Goal: Transaction & Acquisition: Subscribe to service/newsletter

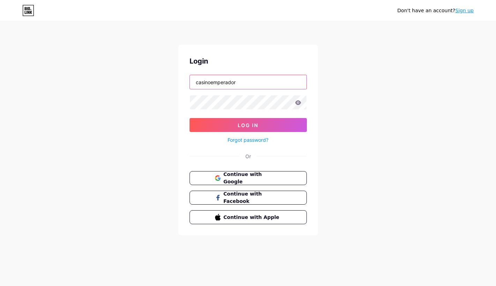
click at [236, 82] on input "casinoemperador" at bounding box center [248, 82] width 117 height 14
drag, startPoint x: 243, startPoint y: 80, endPoint x: 163, endPoint y: 80, distance: 80.3
click at [163, 80] on div "Don't have an account? Sign up Login casinoemperador Log In Forgot password? Or…" at bounding box center [248, 129] width 496 height 258
type input "c"
paste input "CONTRASEÑA"
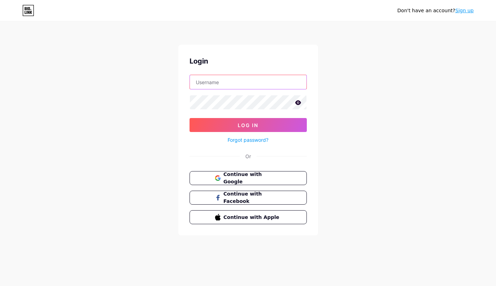
type input "CONTRASEÑA"
drag, startPoint x: 236, startPoint y: 84, endPoint x: 147, endPoint y: 80, distance: 88.8
click at [147, 80] on div "Don't have an account? Sign up Login CONTRASEÑA Log In Forgot password? Or Cont…" at bounding box center [248, 129] width 496 height 258
click at [207, 82] on input "text" at bounding box center [248, 82] width 117 height 14
paste input "Café Monalisa Paraguay"
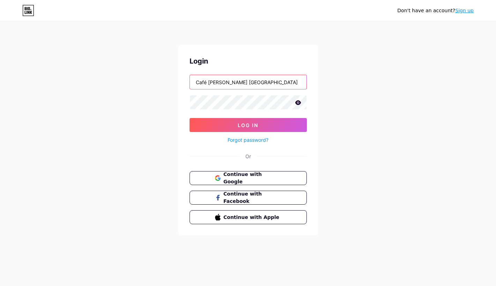
click at [209, 79] on input "Café Monalisa Paraguay" at bounding box center [248, 82] width 117 height 14
click at [230, 80] on input "CaféMonalisa Paraguay" at bounding box center [248, 82] width 117 height 14
click at [229, 80] on input "CaféMonalisa Paraguay" at bounding box center [248, 82] width 117 height 14
click at [228, 80] on input "CaféMonalisaParaguay" at bounding box center [248, 82] width 117 height 14
drag, startPoint x: 212, startPoint y: 80, endPoint x: 208, endPoint y: 79, distance: 3.9
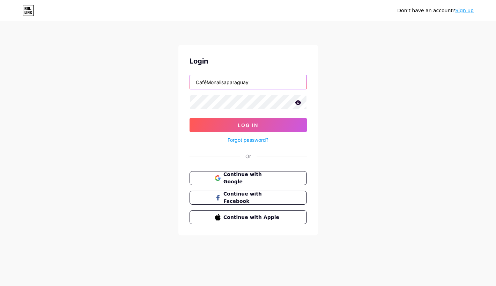
click at [208, 79] on input "CaféMonalisaparaguay" at bounding box center [248, 82] width 117 height 14
click at [204, 80] on input "Cafémonalisaparaguay" at bounding box center [248, 82] width 117 height 14
drag, startPoint x: 199, startPoint y: 79, endPoint x: 191, endPoint y: 79, distance: 7.7
click at [191, 79] on input "Cafemonalisaparaguay" at bounding box center [248, 82] width 117 height 14
drag, startPoint x: 262, startPoint y: 82, endPoint x: 183, endPoint y: 81, distance: 79.6
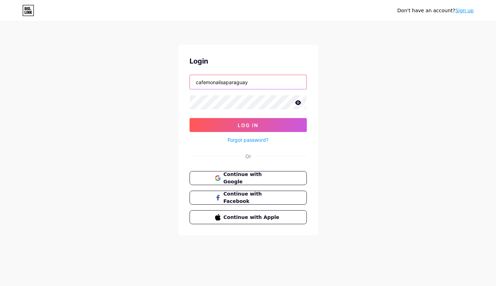
click at [183, 81] on div "Login cafemonalisaparaguay Log In Forgot password? Or Continue with Google Cont…" at bounding box center [248, 140] width 140 height 191
type input "cafemonalisaparaguay@gmail.com"
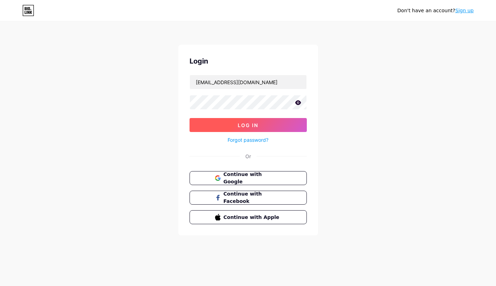
click at [239, 122] on span "Log In" at bounding box center [248, 125] width 21 height 6
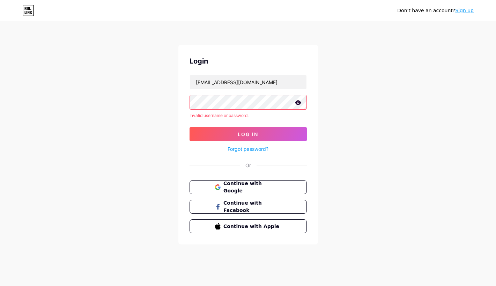
click at [236, 149] on link "Forgot password?" at bounding box center [248, 148] width 41 height 7
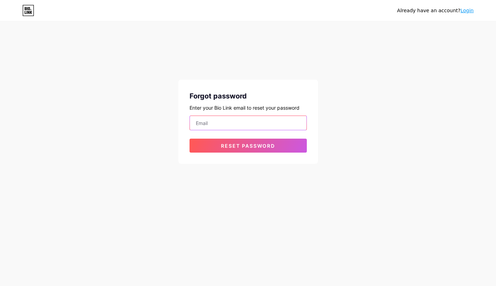
click at [214, 124] on input "email" at bounding box center [248, 123] width 117 height 14
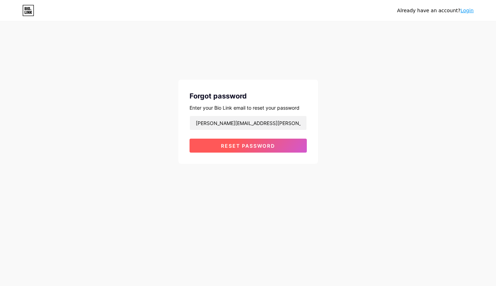
click at [236, 147] on span "Reset password" at bounding box center [248, 146] width 54 height 6
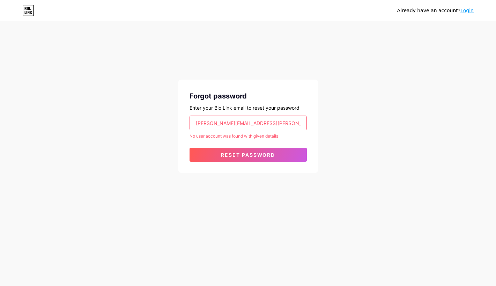
click at [270, 123] on input "natalia.irala@monalisa.com.py" at bounding box center [248, 123] width 117 height 14
drag, startPoint x: 276, startPoint y: 124, endPoint x: 182, endPoint y: 123, distance: 94.3
click at [182, 123] on div "Forgot password Enter your Bio Link email to reset your password natalia.irala@…" at bounding box center [248, 126] width 140 height 93
paste input "cafemonalisaparagua"
type input "cafemonalisaparaguay@gmail.com"
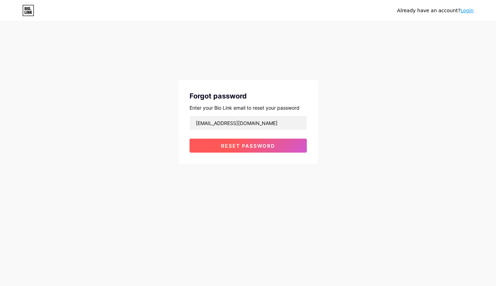
click at [270, 148] on span "Reset password" at bounding box center [248, 146] width 54 height 6
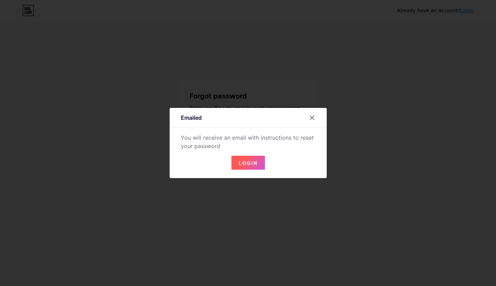
click at [243, 164] on span "Login" at bounding box center [248, 163] width 19 height 6
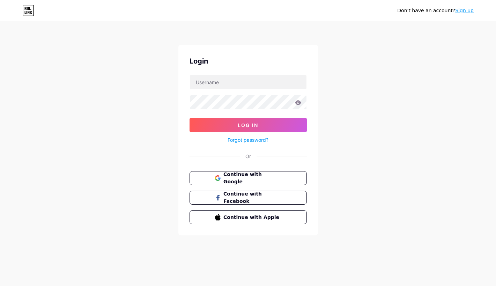
type input "casinoemperador"
click at [239, 82] on input "casinoemperador" at bounding box center [248, 82] width 117 height 14
click at [266, 54] on div "Login casinoemperador Log In Forgot password? Or Continue with Google Continue …" at bounding box center [248, 140] width 140 height 191
click at [257, 78] on input "casinoemperador" at bounding box center [248, 82] width 117 height 14
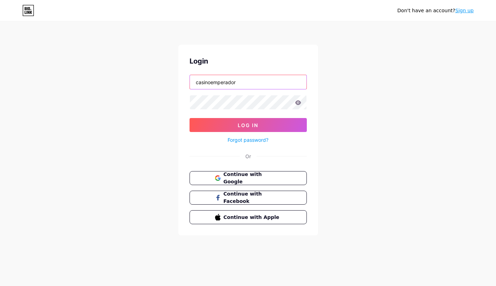
drag, startPoint x: 263, startPoint y: 79, endPoint x: 175, endPoint y: 79, distance: 88.4
click at [175, 79] on div "Don't have an account? Sign up Login casinoemperador Log In Forgot password? Or…" at bounding box center [248, 129] width 496 height 258
click at [306, 54] on div "Login casinoemperador Log In Forgot password? Or Continue with Google Continue …" at bounding box center [248, 140] width 140 height 191
click at [30, 10] on icon at bounding box center [30, 9] width 1 height 1
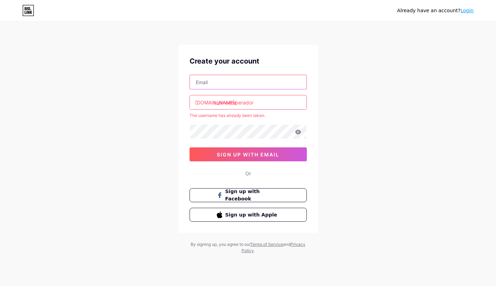
click at [208, 82] on input "text" at bounding box center [248, 82] width 117 height 14
click at [263, 103] on input "casinoemperador" at bounding box center [248, 102] width 117 height 14
drag, startPoint x: 264, startPoint y: 102, endPoint x: 213, endPoint y: 101, distance: 51.0
click at [213, 101] on div "bio.link/ casinoemperador" at bounding box center [248, 102] width 117 height 15
paste input "femonalisaparaguay"
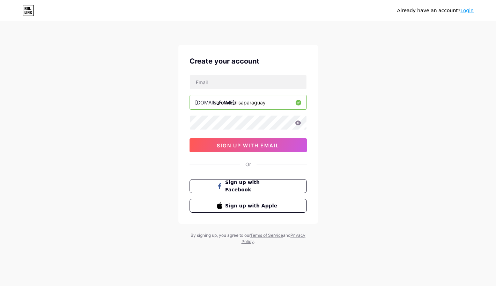
type input "cafemonalisaparaguay"
click at [299, 123] on icon at bounding box center [298, 122] width 6 height 5
click at [300, 124] on icon at bounding box center [298, 122] width 6 height 5
click at [216, 83] on input "text" at bounding box center [248, 82] width 117 height 14
click at [357, 72] on div "Already have an account? Login Create your account bio.link/ cafemonalisaparagu…" at bounding box center [248, 133] width 496 height 267
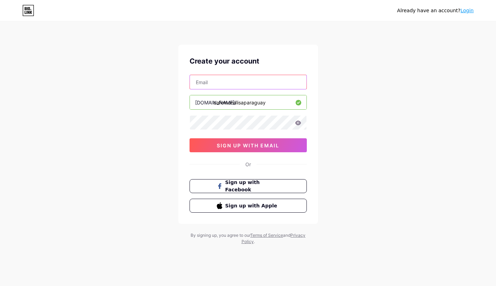
click at [223, 83] on input "text" at bounding box center [248, 82] width 117 height 14
click at [353, 101] on div "Already have an account? Login Create your account natalia.irala@monalisa.com.p…" at bounding box center [248, 133] width 496 height 267
click at [301, 123] on div at bounding box center [248, 122] width 117 height 15
click at [298, 122] on icon at bounding box center [298, 122] width 6 height 5
click at [368, 145] on div "Already have an account? Login Create your account natalia.irala@monalisa.com.p…" at bounding box center [248, 133] width 496 height 267
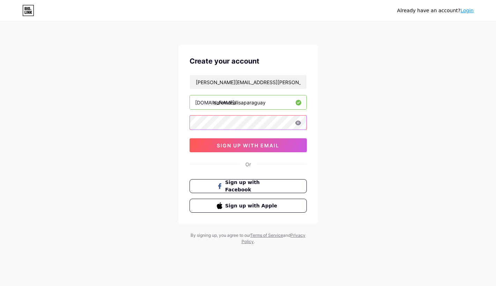
click at [188, 128] on div "Create your account natalia.irala@monalisa.com.py bio.link/ cafemonalisaparagua…" at bounding box center [248, 134] width 140 height 179
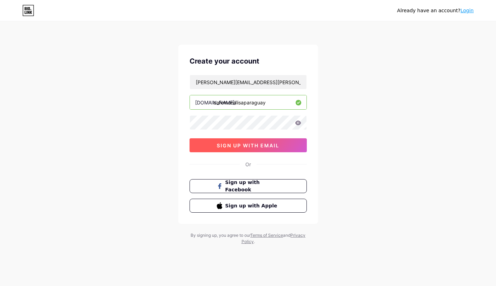
click at [255, 145] on span "sign up with email" at bounding box center [248, 145] width 63 height 6
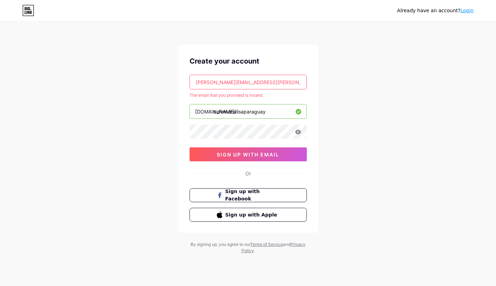
click at [266, 81] on input "natalia.irala@monalisa.com.py" at bounding box center [248, 82] width 117 height 14
drag, startPoint x: 269, startPoint y: 80, endPoint x: 186, endPoint y: 80, distance: 82.1
click at [186, 80] on div "Create your account natalia.irala@monalisa.com.py The email that you provided i…" at bounding box center [248, 139] width 140 height 188
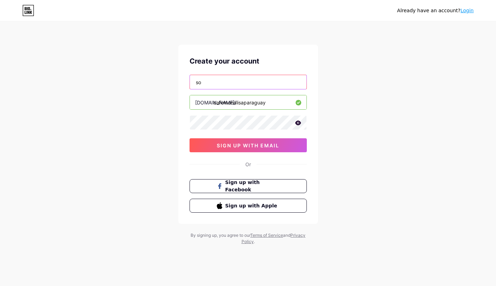
click at [288, 81] on input "so" at bounding box center [248, 82] width 117 height 14
type input "socialmediamonalisa@gmail.com"
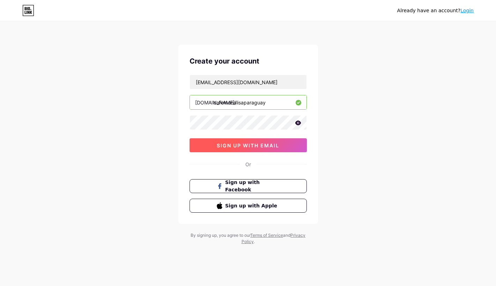
click at [248, 147] on span "sign up with email" at bounding box center [248, 145] width 63 height 6
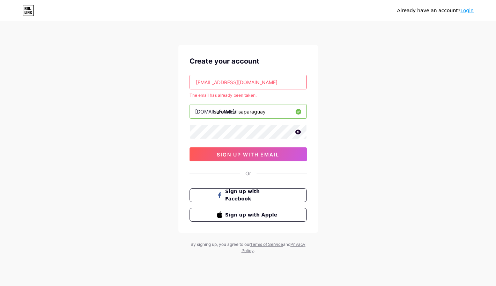
click at [275, 80] on input "socialmediamonalisa@gmail.com" at bounding box center [248, 82] width 117 height 14
click at [243, 82] on input "socialmediamonalisa@gmail.com" at bounding box center [248, 82] width 117 height 14
click at [239, 82] on input "socialmediamonalisa@gmail.com" at bounding box center [248, 82] width 117 height 14
click at [242, 82] on input "socialmediamonalisa@gmail.com" at bounding box center [248, 82] width 117 height 14
drag, startPoint x: 287, startPoint y: 83, endPoint x: 183, endPoint y: 82, distance: 104.4
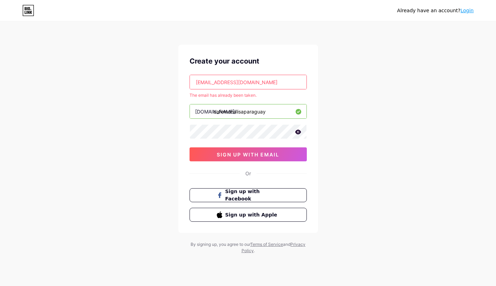
click at [183, 82] on div "Create your account socialmediamonalisa@gmail.com The email has already been ta…" at bounding box center [248, 139] width 140 height 188
click at [213, 81] on input "text" at bounding box center [248, 82] width 117 height 14
paste input "nataheizenpublicidad@gmail.com"
type input "nataheizenpublicidad@gmail.com"
click at [280, 107] on input "cafemonalisaparaguay" at bounding box center [248, 111] width 117 height 14
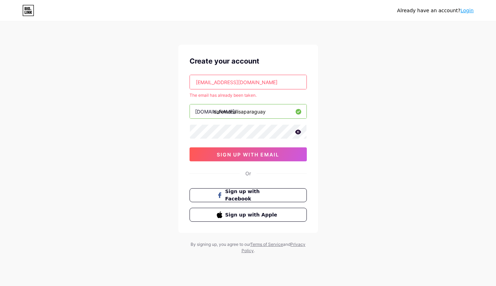
click at [277, 81] on input "nataheizenpublicidad@gmail.com" at bounding box center [248, 82] width 117 height 14
click at [243, 155] on span "sign up with email" at bounding box center [248, 155] width 63 height 6
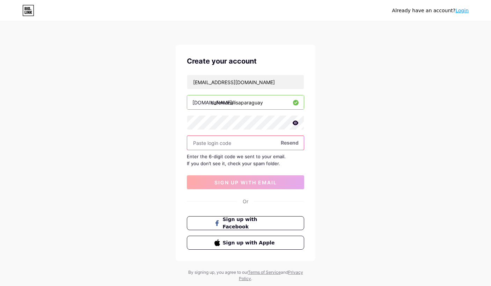
click at [221, 144] on input "text" at bounding box center [245, 143] width 117 height 14
paste input "816942"
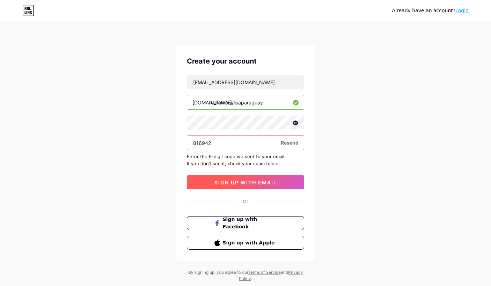
type input "816942"
click at [236, 183] on span "sign up with email" at bounding box center [245, 183] width 63 height 6
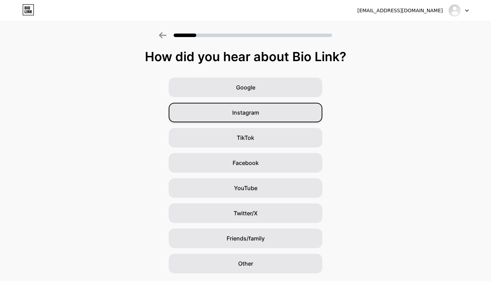
click at [278, 113] on div "Instagram" at bounding box center [246, 113] width 154 height 20
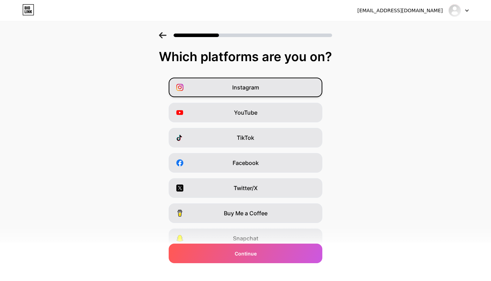
click at [271, 89] on div "Instagram" at bounding box center [246, 88] width 154 height 20
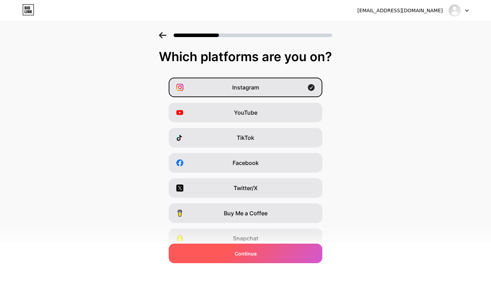
click at [273, 251] on div "Continue" at bounding box center [246, 253] width 154 height 20
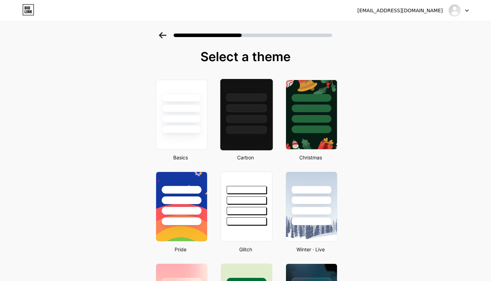
click at [262, 122] on div at bounding box center [246, 119] width 41 height 8
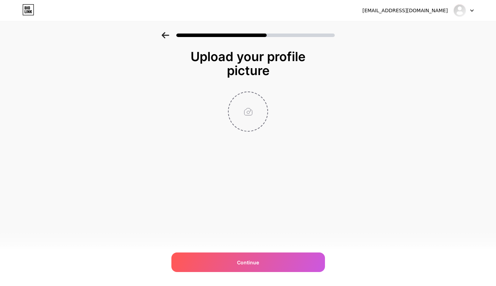
click at [249, 108] on input "file" at bounding box center [248, 111] width 39 height 39
type input "C:\fakepath\465727646_544759198310027_640070489532174291_n.jpg"
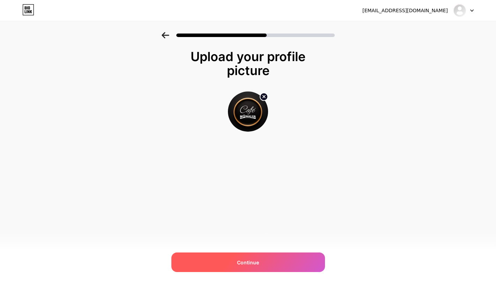
click at [269, 264] on div "Continue" at bounding box center [248, 262] width 154 height 20
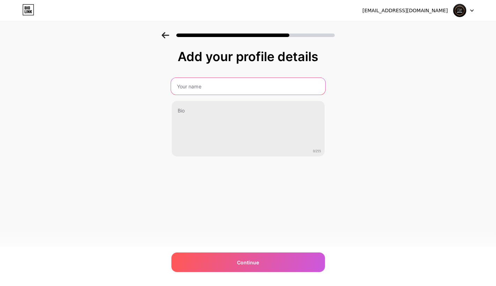
click at [214, 86] on input "text" at bounding box center [248, 86] width 154 height 17
type input "cafemonalisaparaguay"
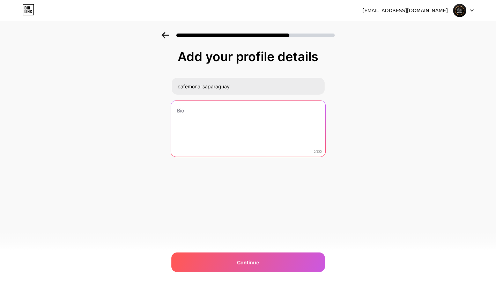
click at [214, 117] on textarea at bounding box center [248, 129] width 154 height 57
click at [213, 116] on textarea at bounding box center [248, 129] width 154 height 57
paste textarea "Café Monalisa Paraguay 🍽️ Tradición y sabor 📍 Ciudad del Este! 🕒 Abierto L-S 8:…"
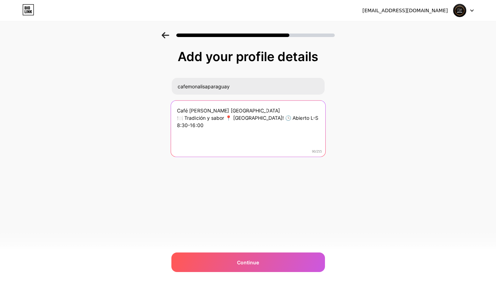
drag, startPoint x: 185, startPoint y: 117, endPoint x: 174, endPoint y: 117, distance: 11.2
click at [174, 117] on textarea "Café Monalisa Paraguay 🍽️ Tradición y sabor 📍 Ciudad del Este! 🕒 Abierto L-S 8:…" at bounding box center [248, 129] width 154 height 57
drag, startPoint x: 224, startPoint y: 117, endPoint x: 218, endPoint y: 117, distance: 6.3
click at [218, 117] on textarea "Café Monalisa Paraguay Tradición y sabor 📍 Ciudad del Este! 🕒 Abierto L-S 8:30-…" at bounding box center [248, 129] width 154 height 57
drag, startPoint x: 217, startPoint y: 117, endPoint x: 171, endPoint y: 117, distance: 45.4
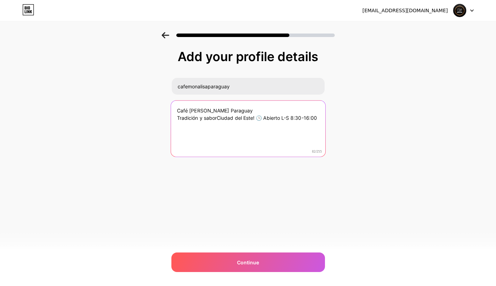
click at [171, 117] on textarea "Café Monalisa Paraguay Tradición y saborCiudad del Este! 🕒 Abierto L-S 8:30-16:…" at bounding box center [248, 129] width 154 height 57
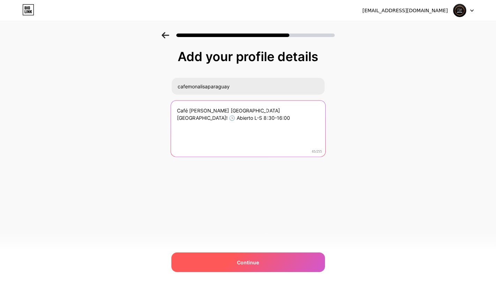
type textarea "Café Monalisa Paraguay Ciudad del Este! 🕒 Abierto L-S 8:30-16:00"
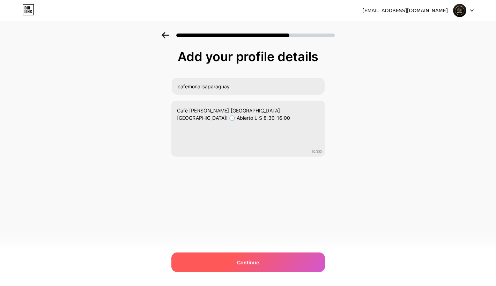
click at [243, 261] on span "Continue" at bounding box center [248, 262] width 22 height 7
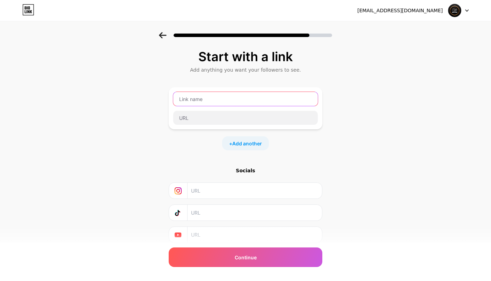
click at [209, 98] on input "text" at bounding box center [245, 99] width 145 height 14
paste input "Café Monalisa Paraguay 🍽️ Tradición y sabor 📍 Ciudad del Este! 🕒 Abierto L-S 8:…"
type input "Café Monalisa Paraguay 🍽️ Tradición y sabor 📍 Ciudad del Este! 🕒 Abierto L-S 8:…"
click at [211, 100] on input "text" at bounding box center [245, 99] width 145 height 14
paste input "cafemonalisaparaguay"
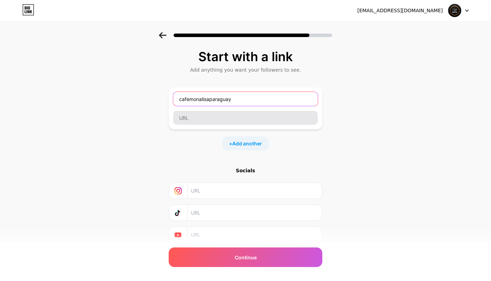
type input "cafemonalisaparaguay"
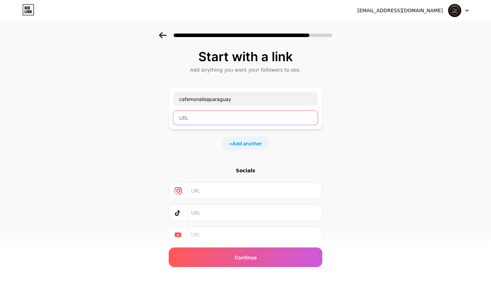
click at [203, 116] on input "text" at bounding box center [245, 118] width 145 height 14
paste input "cafemonalisaparaguay"
drag, startPoint x: 254, startPoint y: 116, endPoint x: 171, endPoint y: 117, distance: 82.8
click at [171, 117] on div "Start with a link Add anything you want your followers to see. cafemonalisapara…" at bounding box center [245, 155] width 491 height 246
paste input "https://www.instagram.com/cafemonalisaparaguay/"
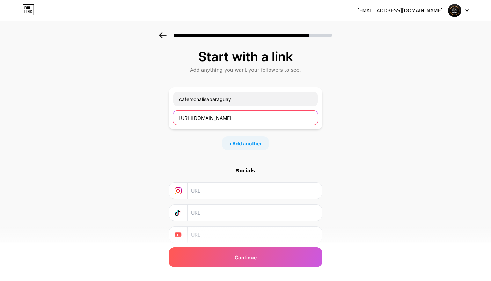
type input "https://www.instagram.com/cafemonalisaparaguay/"
click at [209, 191] on input "text" at bounding box center [254, 191] width 127 height 16
paste input "https://www.instagram.com/cafemonalisaparaguay/"
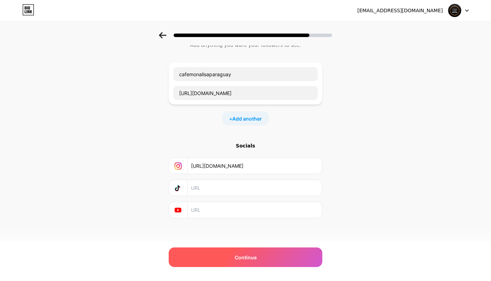
type input "https://www.instagram.com/cafemonalisaparaguay/"
click at [241, 252] on div "Continue" at bounding box center [246, 257] width 154 height 20
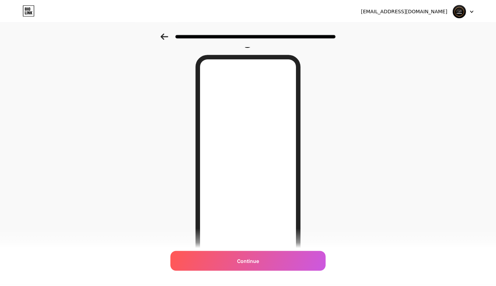
scroll to position [0, 0]
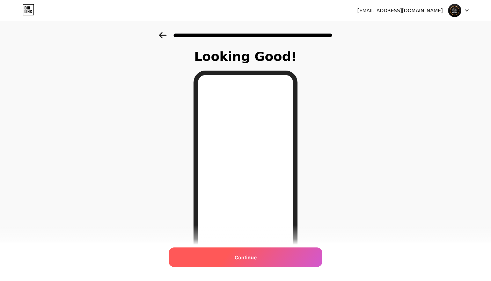
click at [259, 257] on div "Continue" at bounding box center [246, 257] width 154 height 20
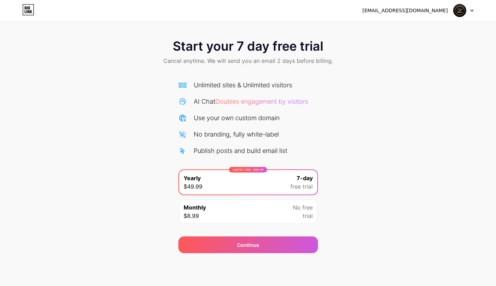
click at [471, 10] on icon at bounding box center [471, 10] width 3 height 2
click at [371, 151] on div "Start your 7 day free trial Cancel anytime. We will send you an email 2 days be…" at bounding box center [248, 142] width 496 height 221
click at [26, 13] on icon at bounding box center [28, 9] width 12 height 11
click at [471, 9] on div at bounding box center [464, 10] width 20 height 13
click at [410, 29] on li "Logout" at bounding box center [430, 28] width 87 height 19
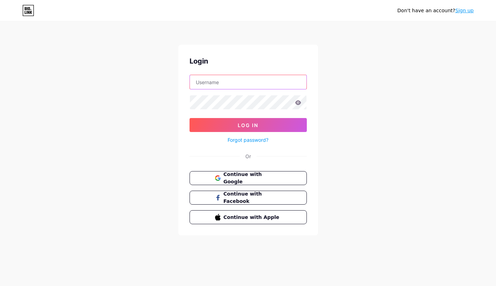
type input "cafemonalisaparaguay"
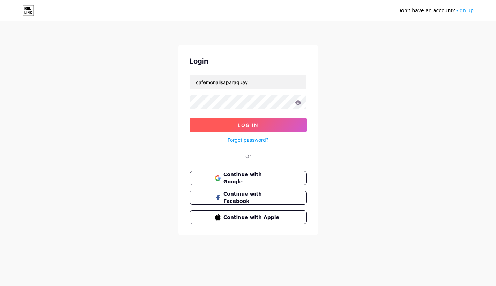
click at [258, 126] on button "Log In" at bounding box center [248, 125] width 117 height 14
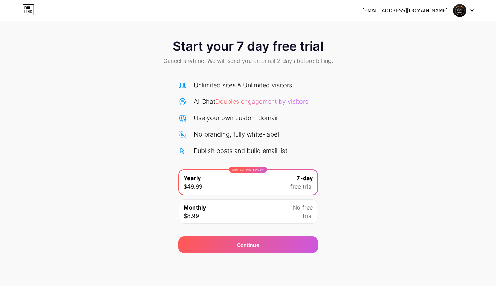
click at [432, 9] on div "nataheizenpublicidad@gmail.com" at bounding box center [406, 10] width 86 height 7
click at [467, 10] on div at bounding box center [464, 10] width 20 height 13
click at [418, 26] on li "Logout" at bounding box center [430, 28] width 87 height 19
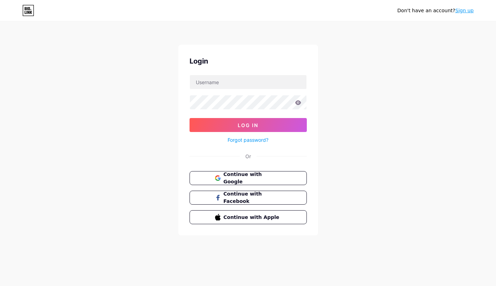
click at [407, 29] on div "Don't have an account? Sign up Login Log In Forgot password? Or Continue with G…" at bounding box center [248, 129] width 496 height 258
type input "cafemonalisaparaguay"
click at [30, 11] on icon at bounding box center [31, 12] width 2 height 3
type input "cafemonalisaparaguay"
click at [123, 190] on div "Don't have an account? Sign up Login cafemonalisaparaguay Log In Forgot passwor…" at bounding box center [248, 129] width 496 height 258
